Goal: Task Accomplishment & Management: Use online tool/utility

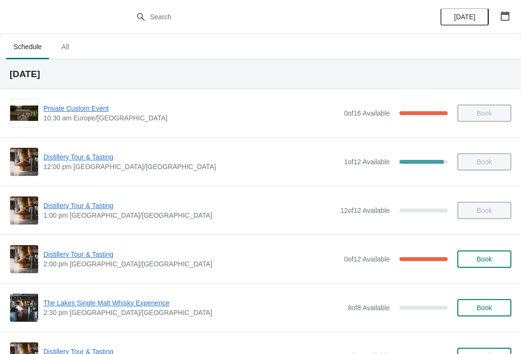
click at [501, 21] on button "button" at bounding box center [504, 15] width 17 height 17
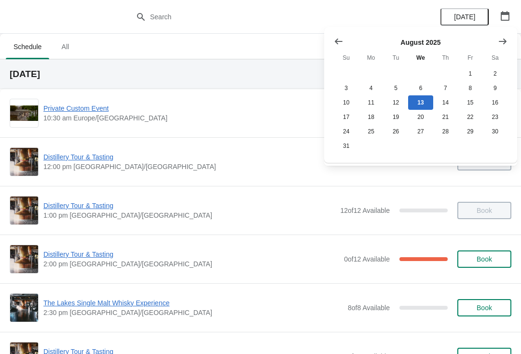
click at [508, 41] on button "Show next month, September 2025" at bounding box center [502, 41] width 17 height 17
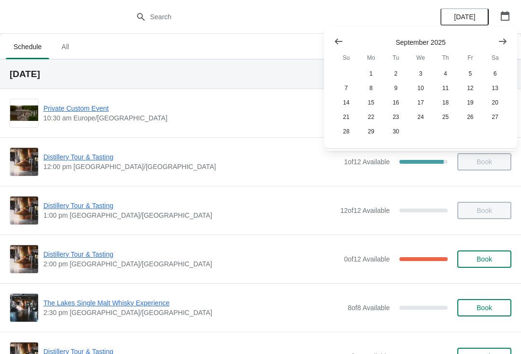
click at [510, 46] on button "Show next month, October 2025" at bounding box center [502, 41] width 17 height 17
click at [498, 117] on button "25" at bounding box center [495, 117] width 25 height 14
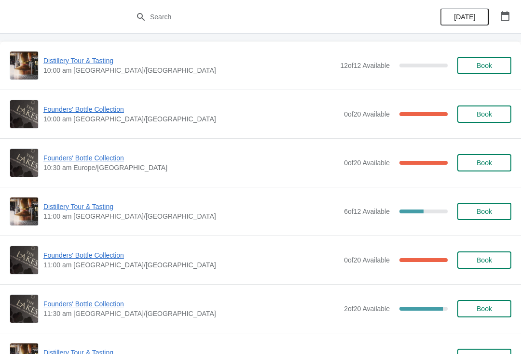
scroll to position [49, 0]
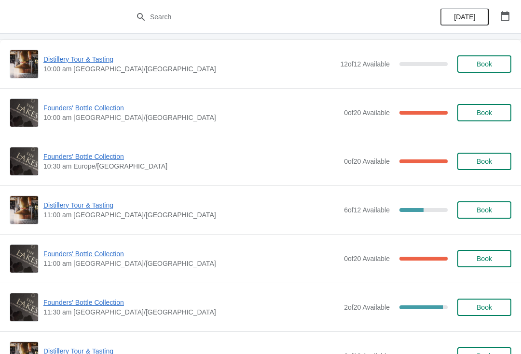
click at [107, 305] on span "Founders' Bottle Collection" at bounding box center [191, 303] width 296 height 10
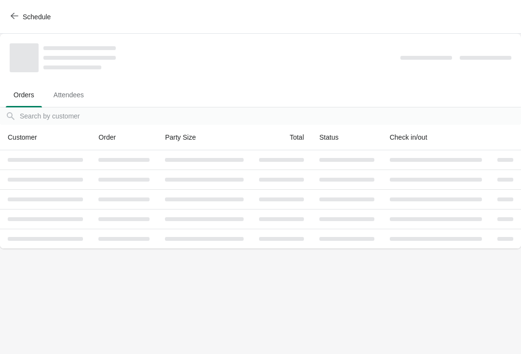
scroll to position [0, 0]
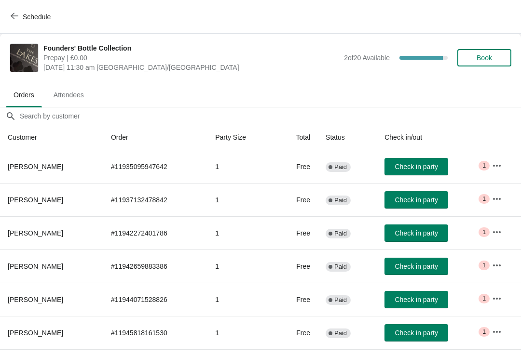
click at [67, 149] on th "Customer" at bounding box center [51, 138] width 103 height 26
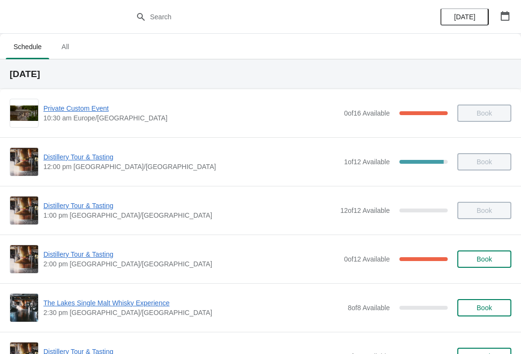
click at [509, 16] on icon "button" at bounding box center [505, 16] width 9 height 10
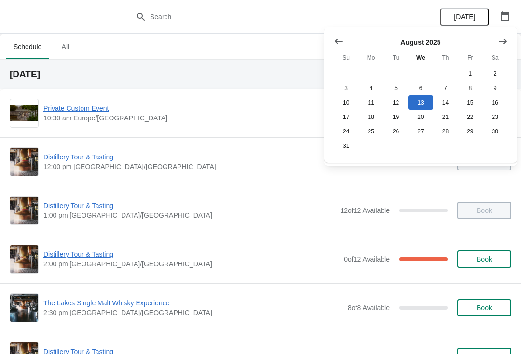
click at [496, 41] on button "Show next month, September 2025" at bounding box center [502, 41] width 17 height 17
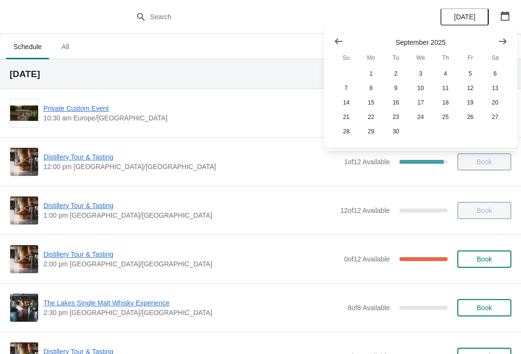
click at [510, 45] on button "Show next month, October 2025" at bounding box center [502, 41] width 17 height 17
click at [510, 48] on button "Show next month, November 2025" at bounding box center [502, 41] width 17 height 17
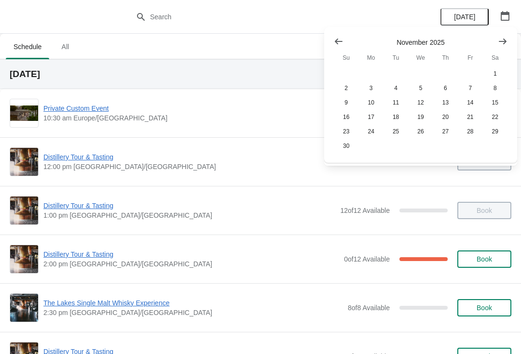
click at [332, 38] on button "Show previous month, October 2025" at bounding box center [338, 41] width 17 height 17
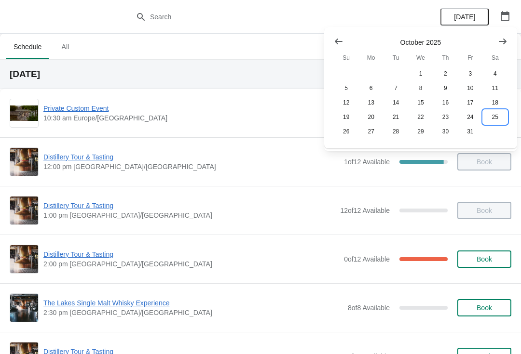
click at [499, 123] on button "25" at bounding box center [495, 117] width 25 height 14
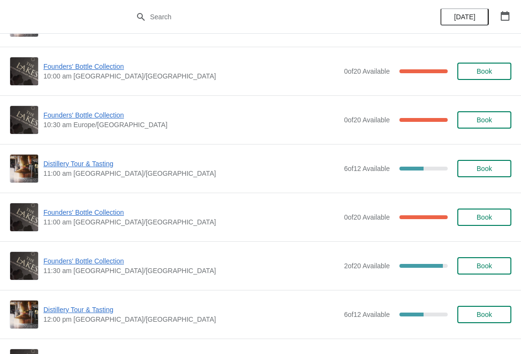
scroll to position [97, 0]
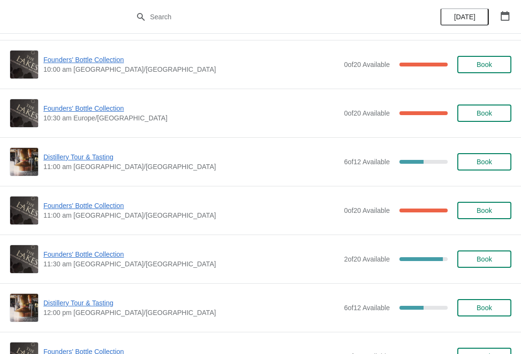
click at [108, 255] on span "Founders' Bottle Collection" at bounding box center [191, 255] width 296 height 10
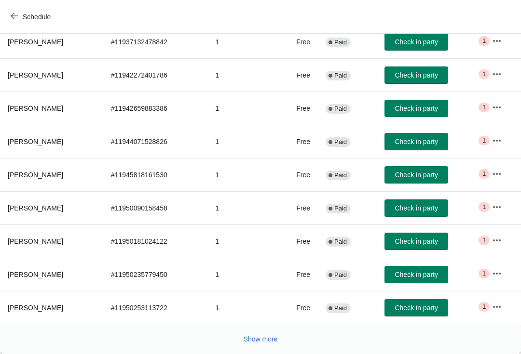
scroll to position [158, 0]
click at [260, 345] on button "Show more" at bounding box center [261, 339] width 42 height 17
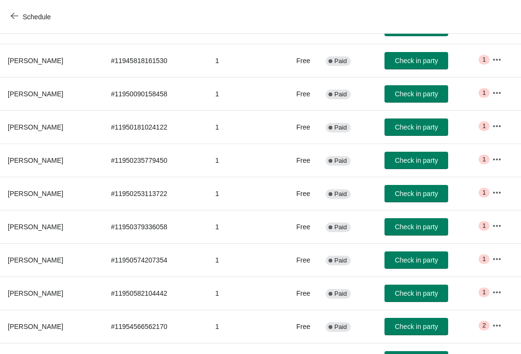
scroll to position [272, 0]
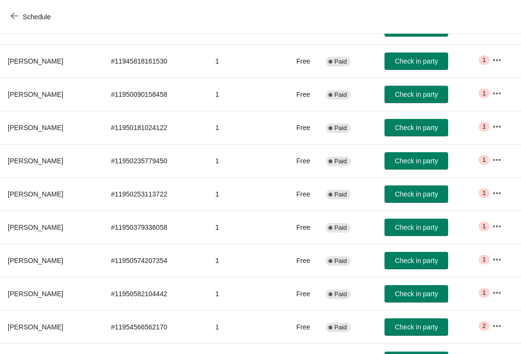
click at [501, 258] on icon "button" at bounding box center [497, 260] width 10 height 10
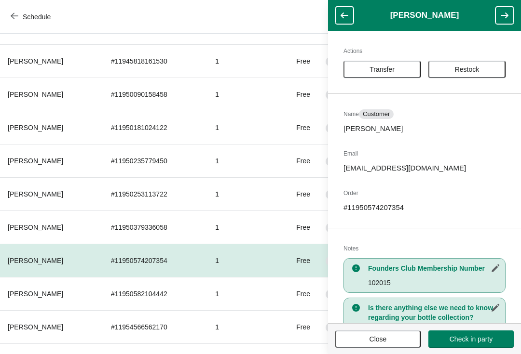
click at [386, 70] on span "Transfer" at bounding box center [381, 70] width 25 height 8
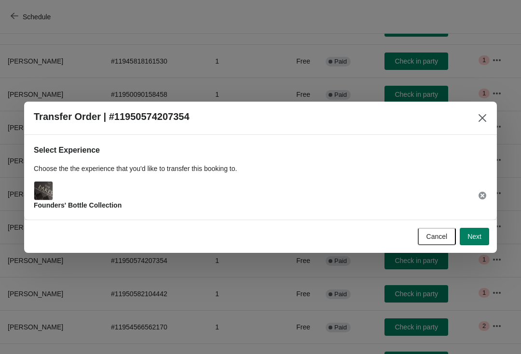
click at [477, 234] on span "Next" at bounding box center [474, 237] width 14 height 8
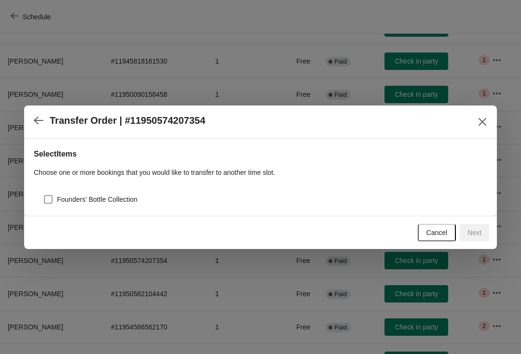
click at [49, 198] on span at bounding box center [48, 199] width 9 height 9
click at [44, 196] on input "Founders' Bottle Collection" at bounding box center [44, 195] width 0 height 0
checkbox input "true"
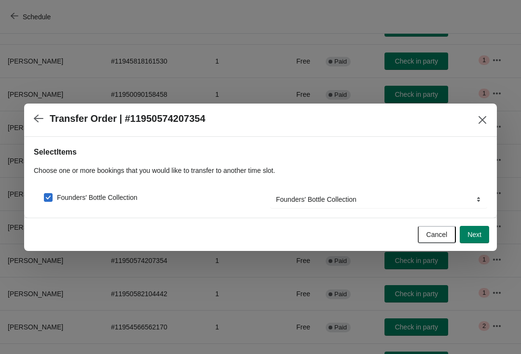
click at [476, 233] on span "Next" at bounding box center [474, 235] width 14 height 8
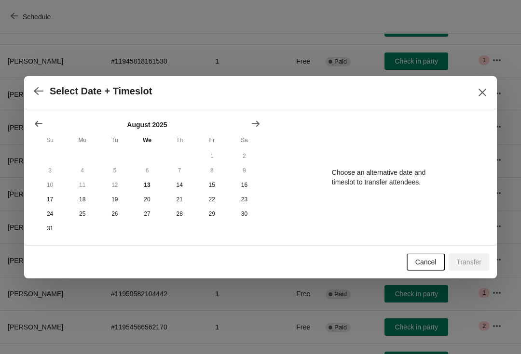
click at [256, 116] on button "Show next month, September 2025" at bounding box center [255, 123] width 17 height 17
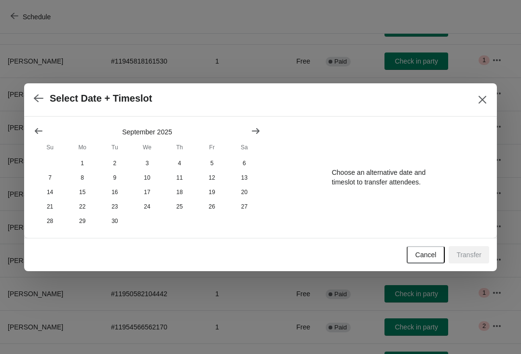
click at [249, 131] on button "Show next month, October 2025" at bounding box center [255, 130] width 17 height 17
click at [242, 207] on button "25" at bounding box center [244, 207] width 32 height 14
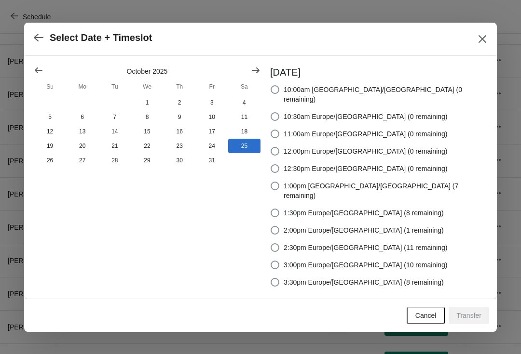
click at [279, 226] on span at bounding box center [275, 230] width 9 height 9
click at [271, 226] on input "2:00pm Europe/London (1 remaining)" at bounding box center [271, 226] width 0 height 0
radio input "true"
click at [473, 312] on span "Transfer" at bounding box center [468, 316] width 25 height 8
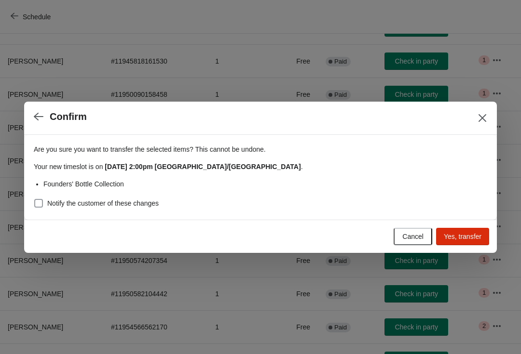
click at [46, 202] on label "Notify the customer of these changes" at bounding box center [96, 204] width 125 height 14
click at [35, 200] on input "Notify the customer of these changes" at bounding box center [34, 199] width 0 height 0
checkbox input "true"
click at [469, 241] on span "Yes, transfer" at bounding box center [463, 237] width 38 height 8
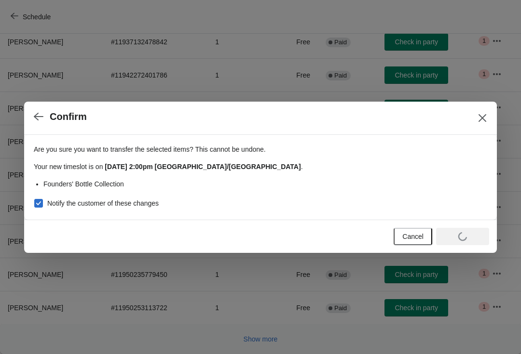
scroll to position [158, 0]
